Goal: Transaction & Acquisition: Purchase product/service

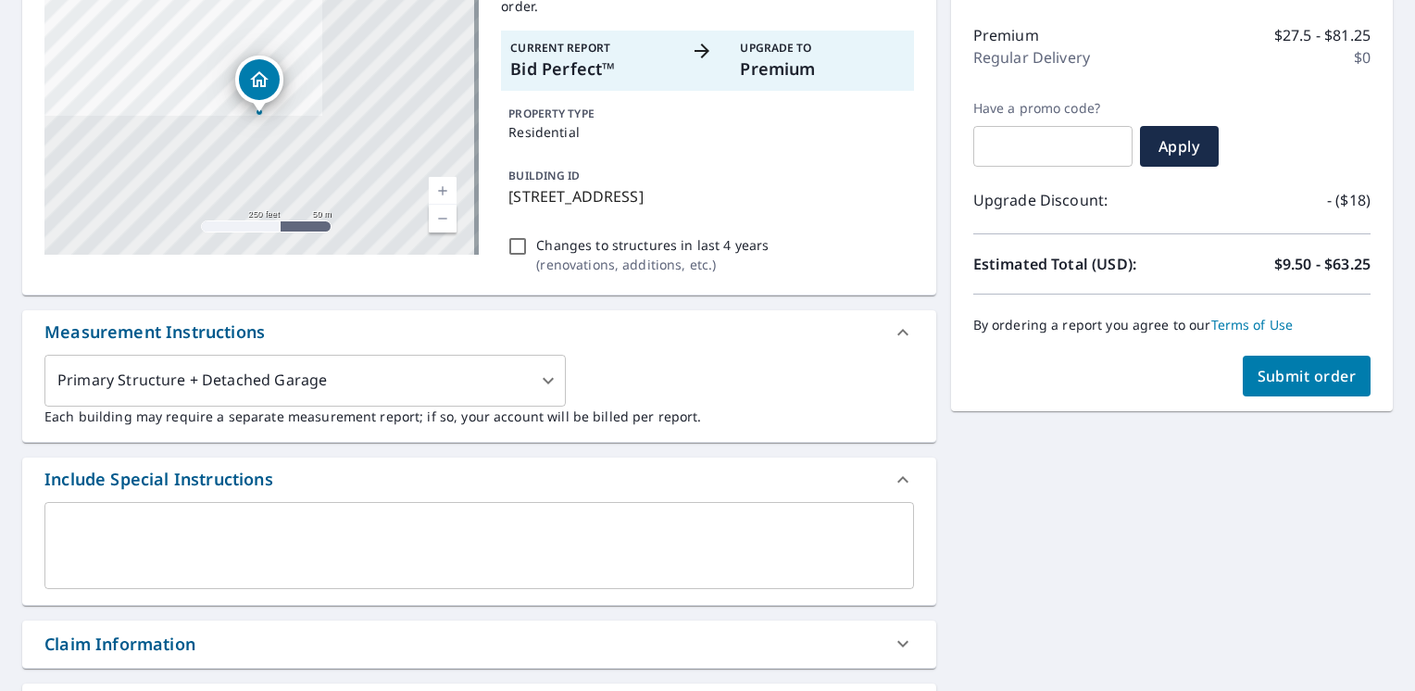
scroll to position [278, 0]
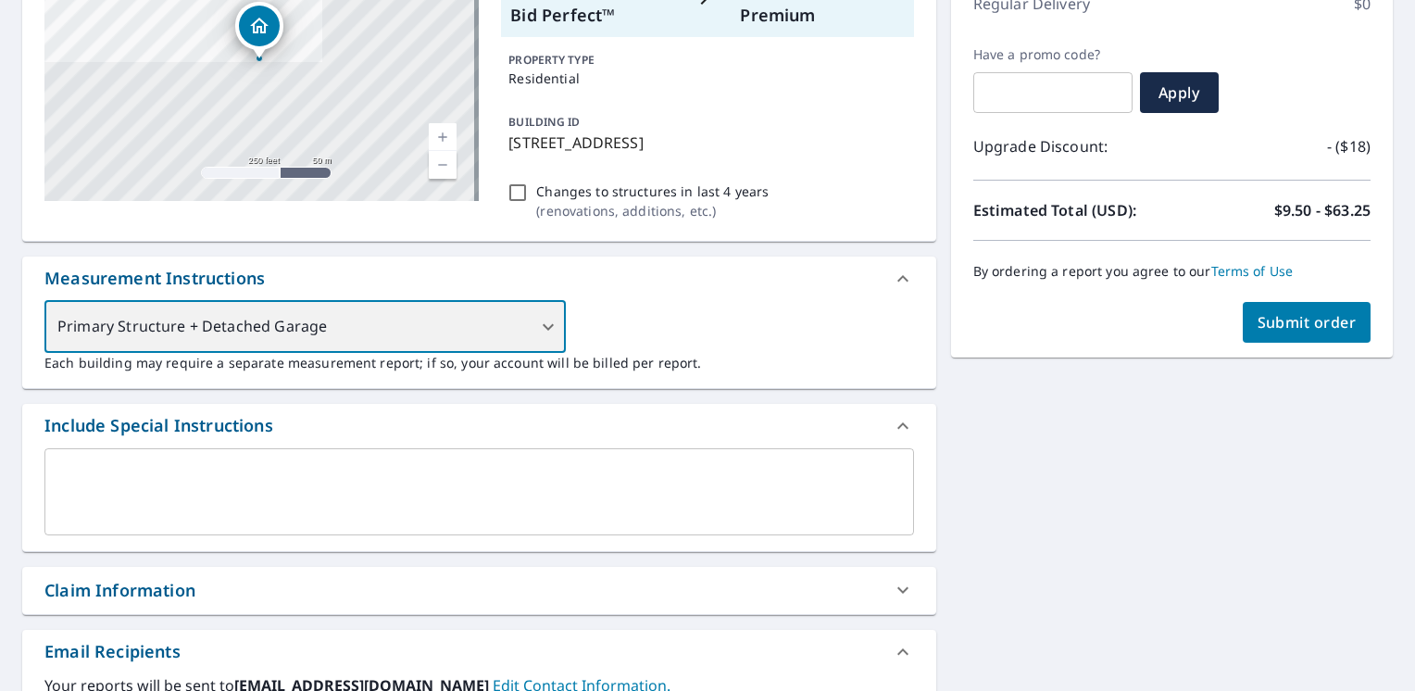
click at [460, 330] on div "Primary Structure + Detached Garage" at bounding box center [305, 327] width 522 height 52
click at [546, 324] on div "Primary Structure + Detached Garage" at bounding box center [305, 327] width 522 height 52
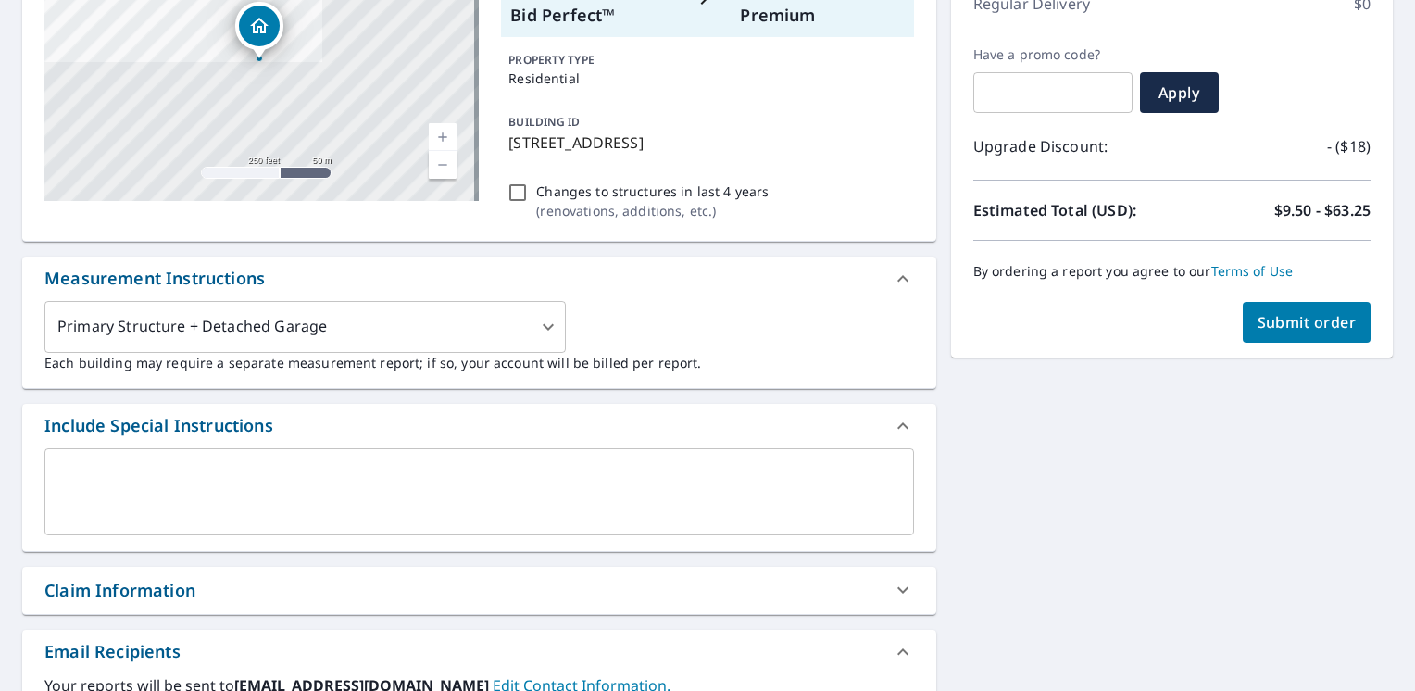
click at [470, 434] on div "Include Special Instructions" at bounding box center [462, 425] width 836 height 25
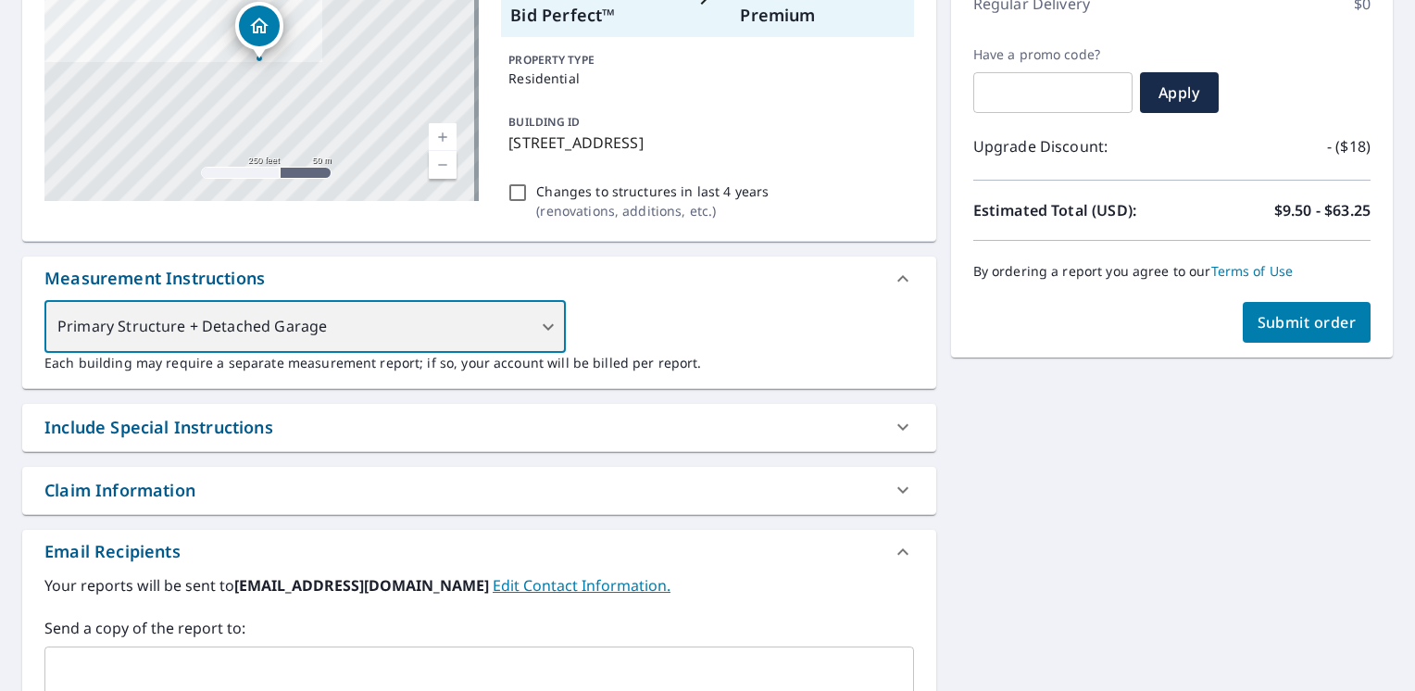
click at [541, 321] on div "Primary Structure + Detached Garage" at bounding box center [305, 327] width 522 height 52
click at [539, 323] on div "Primary Structure + Detached Garage" at bounding box center [305, 327] width 522 height 52
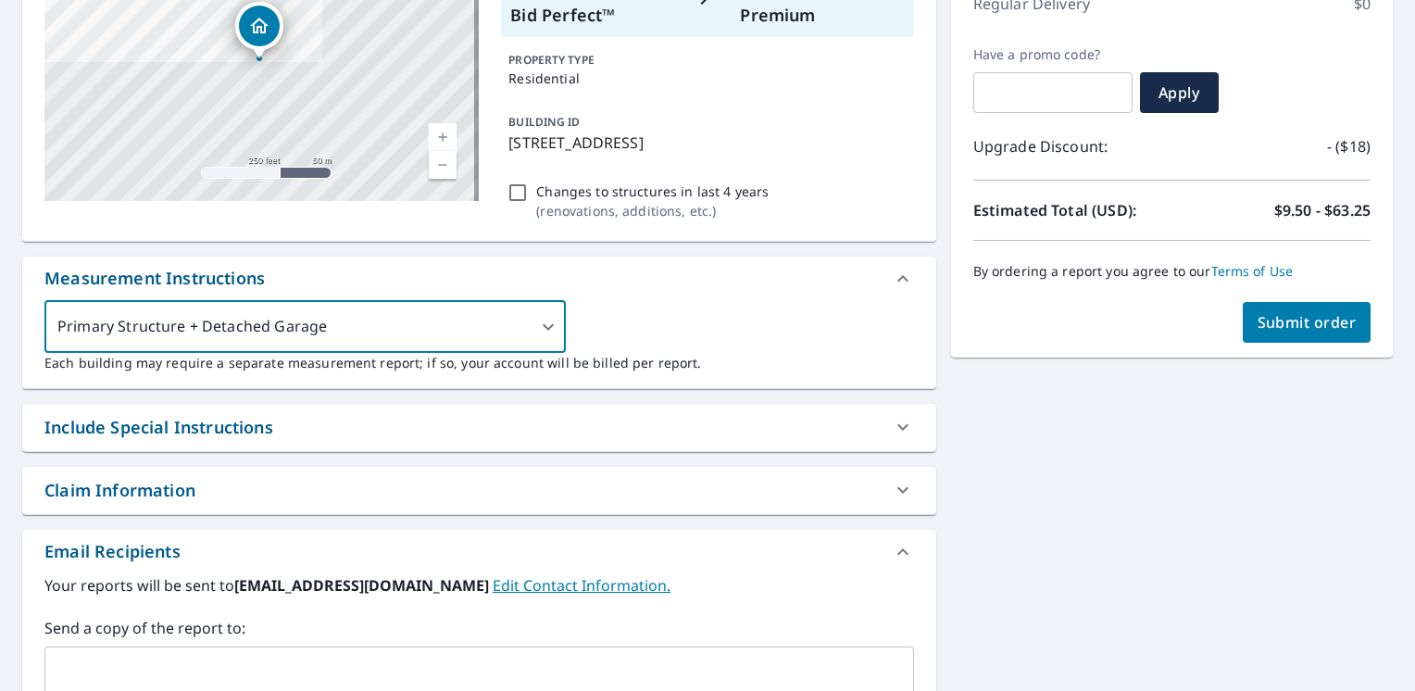
click at [438, 429] on div "Include Special Instructions" at bounding box center [462, 427] width 836 height 25
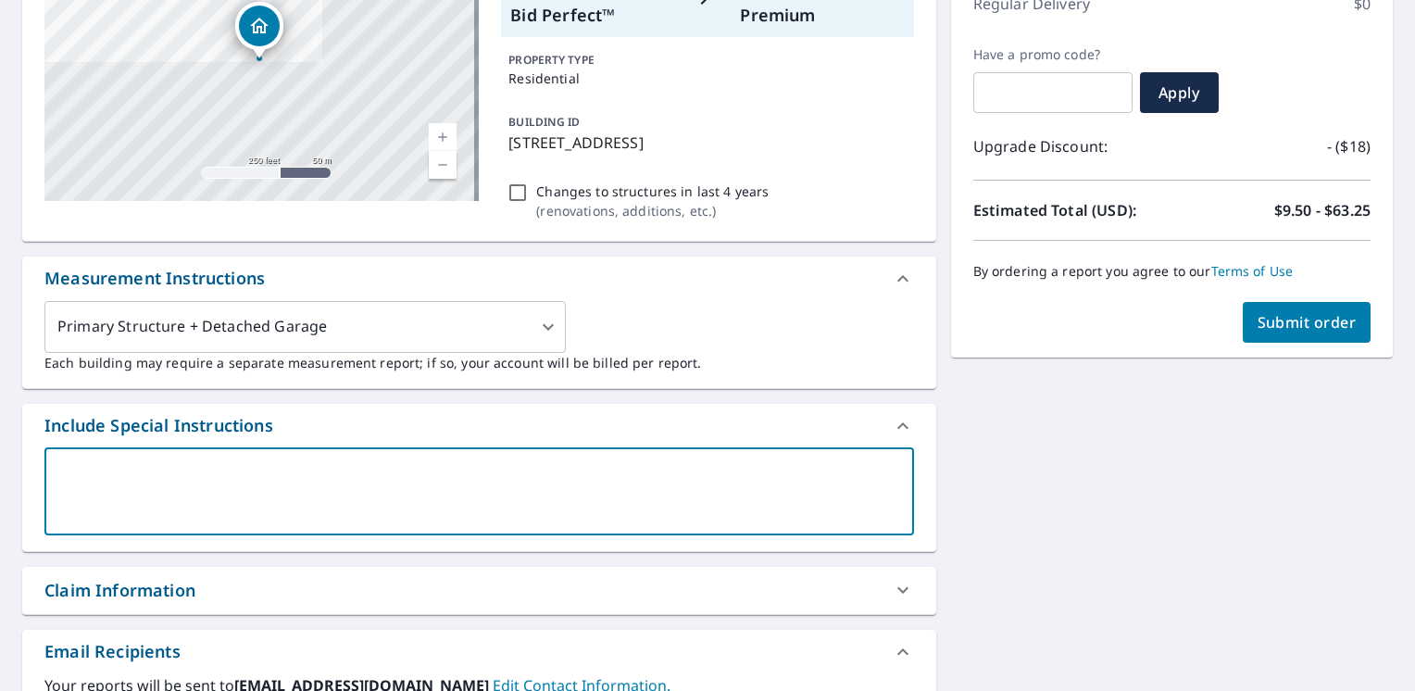
click at [373, 487] on textarea at bounding box center [479, 491] width 844 height 53
type textarea "H"
type textarea "x"
type textarea "Ho"
type textarea "x"
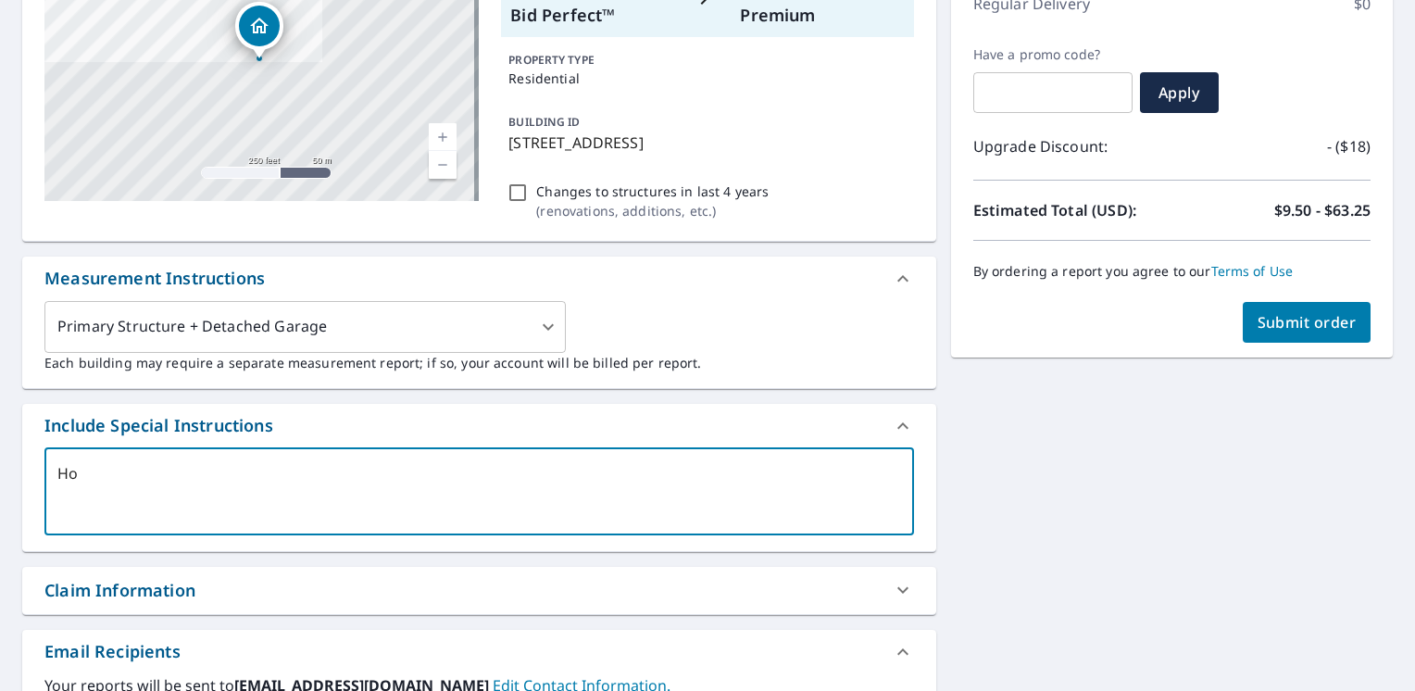
type textarea "Hou"
type textarea "x"
type textarea "Hous"
type textarea "x"
type textarea "House"
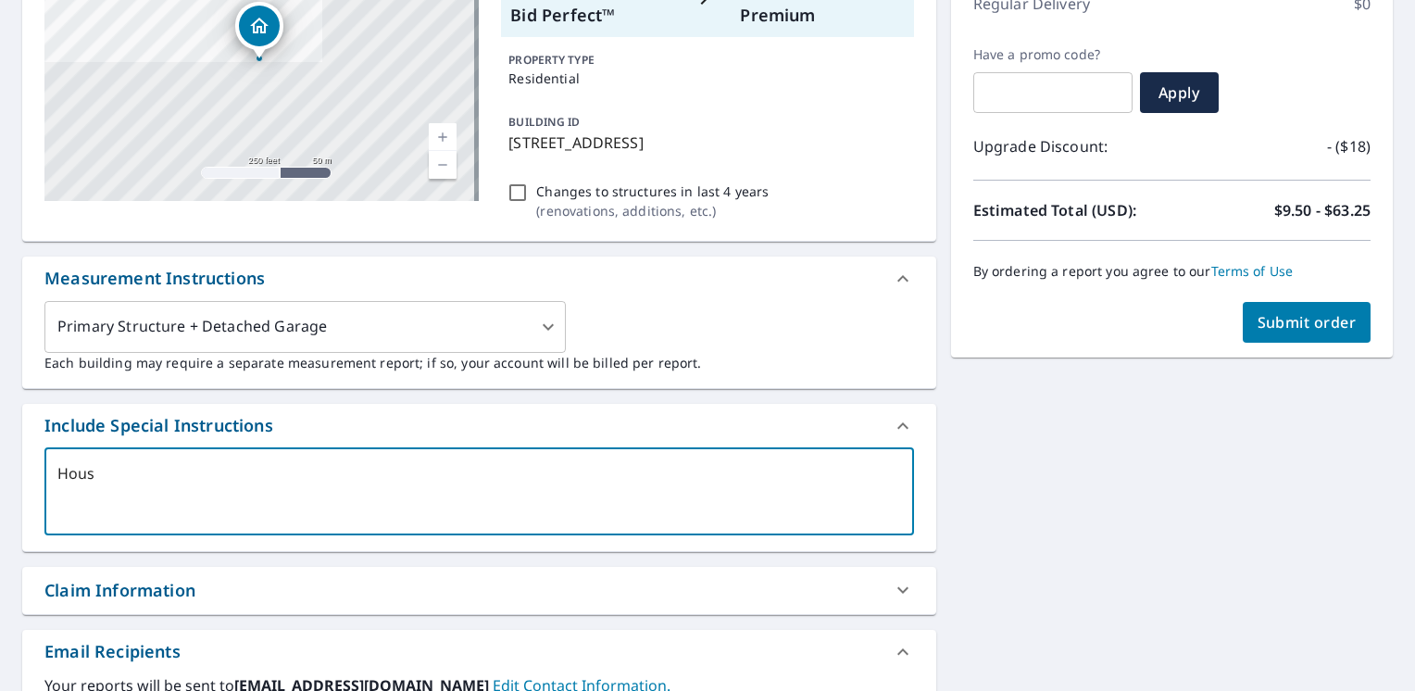
type textarea "x"
type textarea "House"
type textarea "x"
type textarea "House o"
type textarea "x"
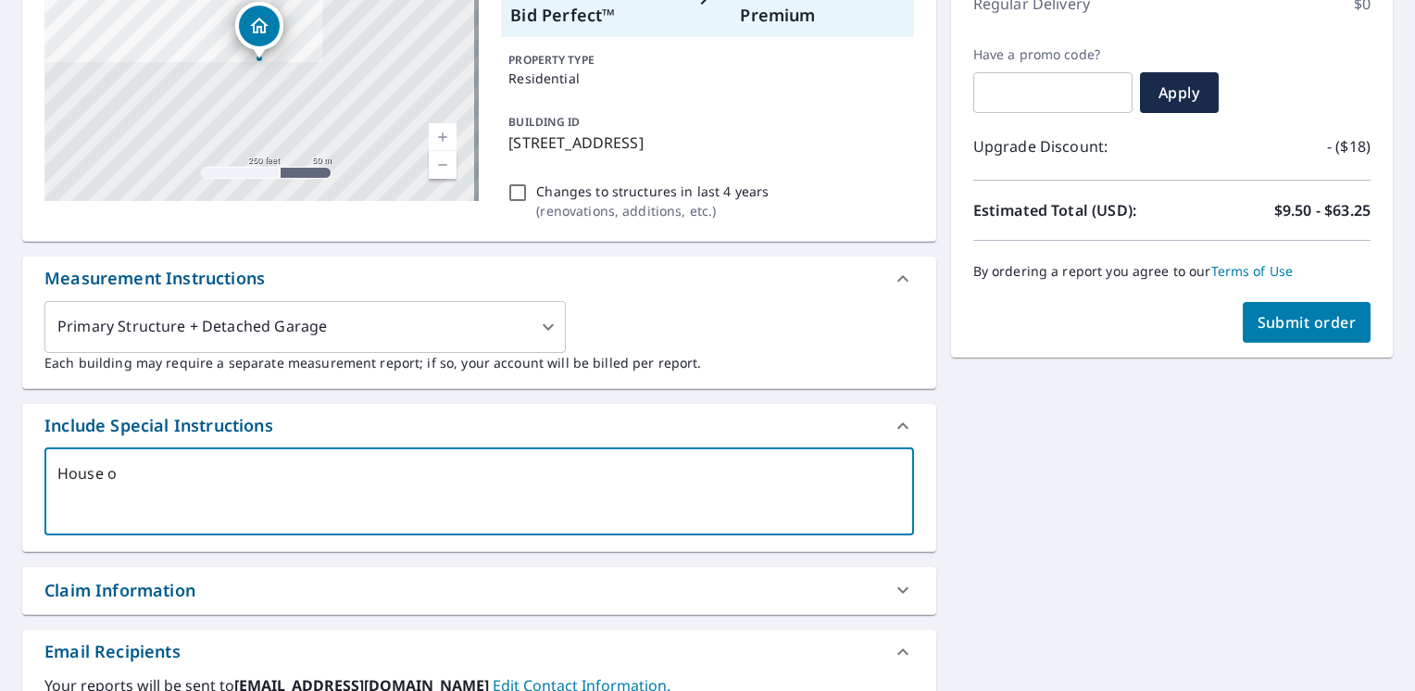
type textarea "House on"
type textarea "x"
type textarea "House onl"
type textarea "x"
type textarea "House only"
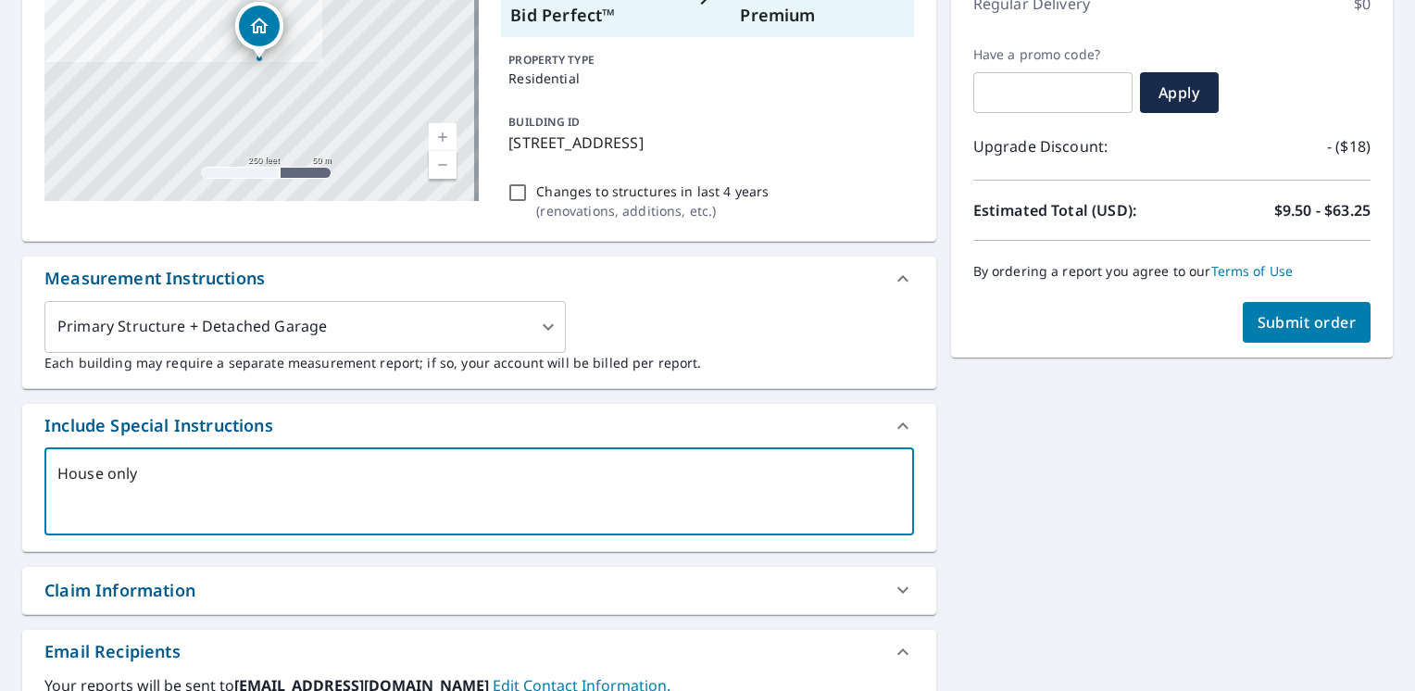
type textarea "x"
type textarea "House only"
click at [1310, 313] on span "Submit order" at bounding box center [1307, 322] width 99 height 20
type textarea "x"
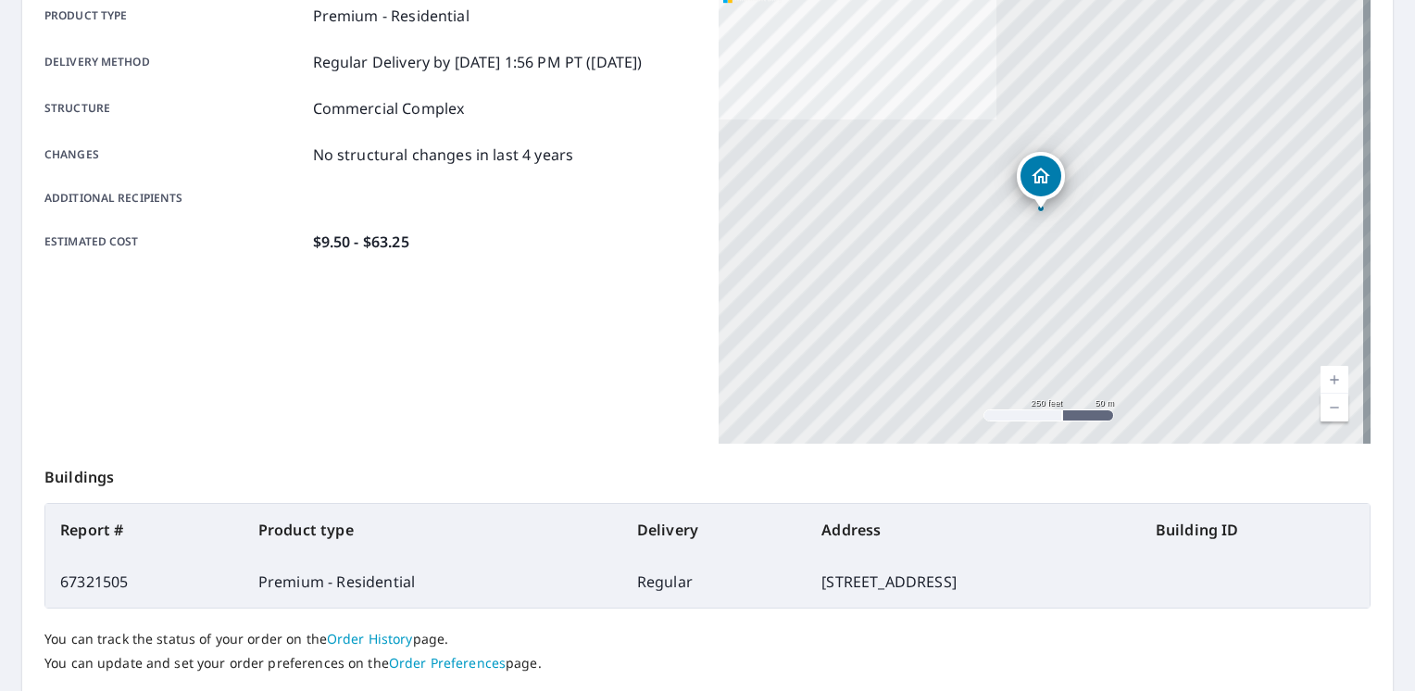
drag, startPoint x: 723, startPoint y: 586, endPoint x: 962, endPoint y: 587, distance: 238.1
click at [962, 587] on td "[STREET_ADDRESS]" at bounding box center [974, 582] width 334 height 52
drag, startPoint x: 962, startPoint y: 587, endPoint x: 893, endPoint y: 585, distance: 68.6
copy td "[STREET_ADDRESS]"
